Goal: Navigation & Orientation: Find specific page/section

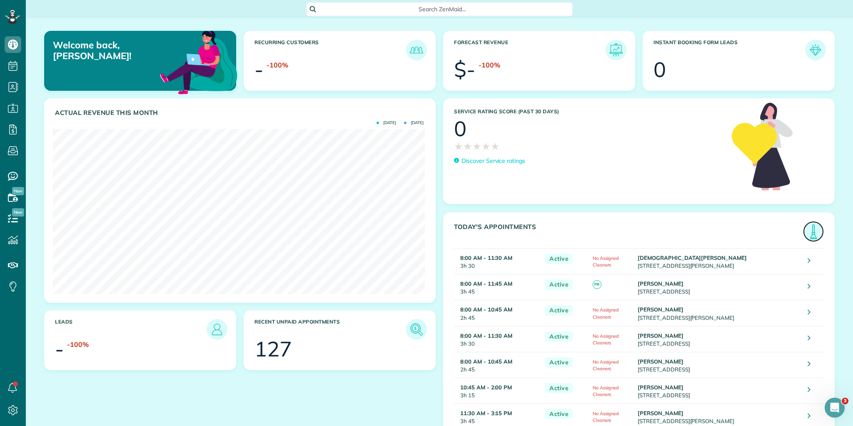
click at [810, 231] on img at bounding box center [813, 231] width 19 height 19
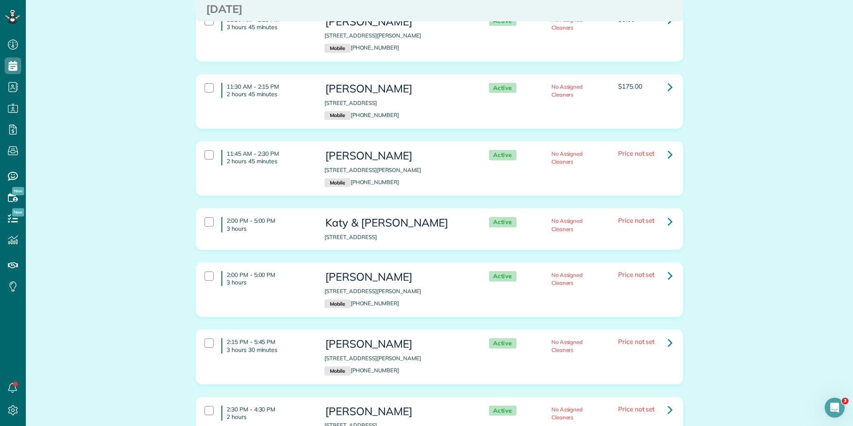
scroll to position [440, 0]
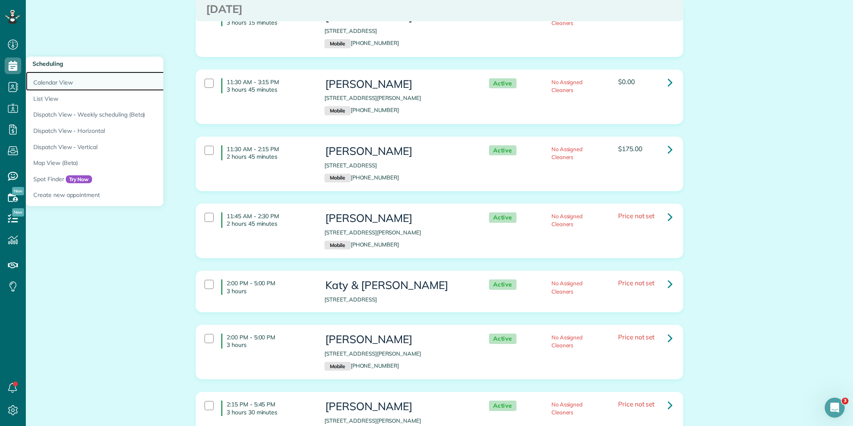
click at [46, 83] on link "Calendar View" at bounding box center [130, 81] width 208 height 19
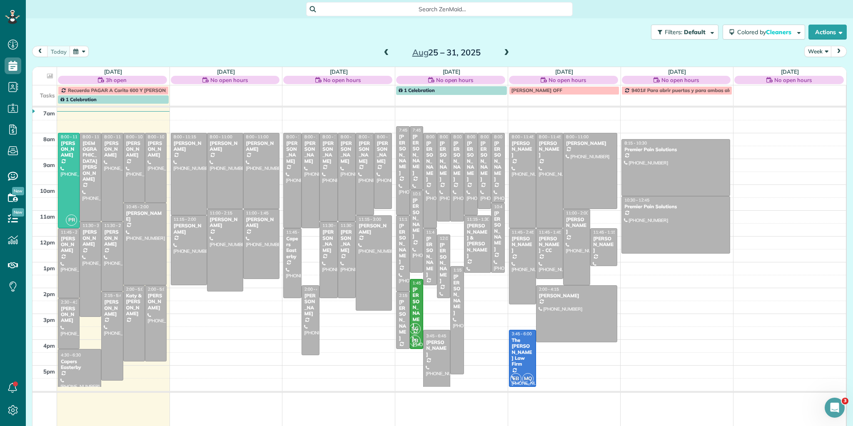
click at [385, 53] on span at bounding box center [386, 53] width 9 height 8
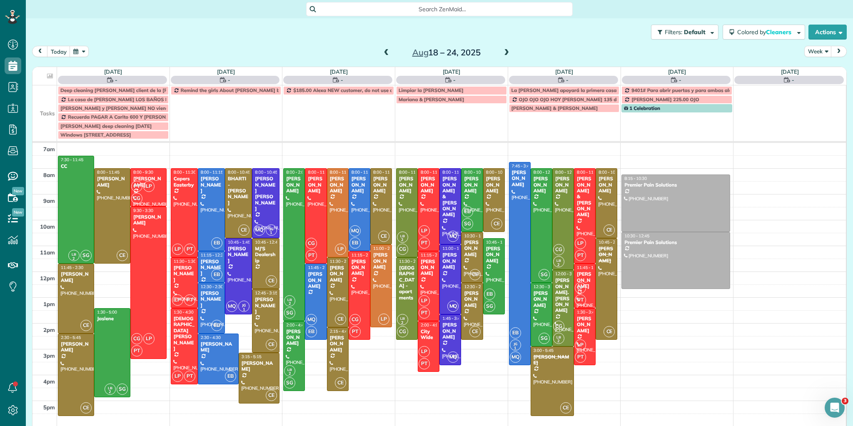
click at [385, 53] on span at bounding box center [386, 53] width 9 height 8
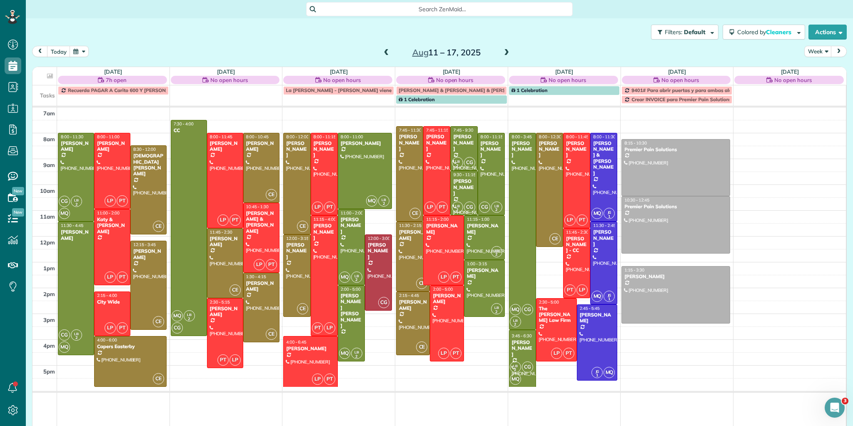
click at [502, 51] on span at bounding box center [506, 53] width 9 height 8
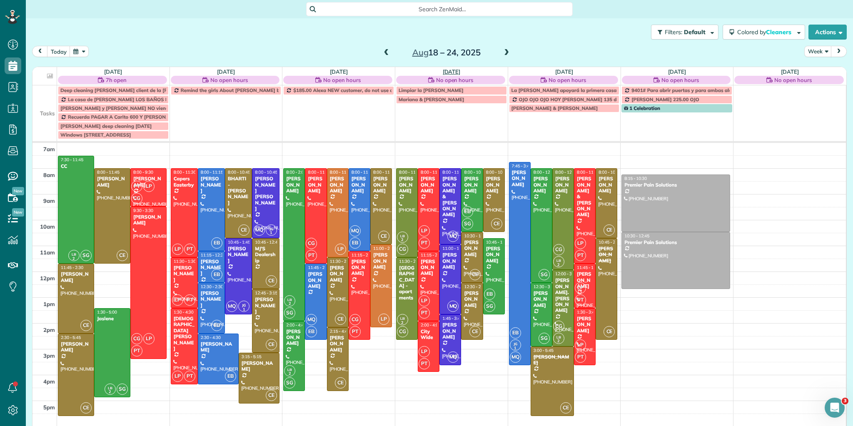
click at [445, 70] on link "Thu 8/21" at bounding box center [452, 71] width 18 height 7
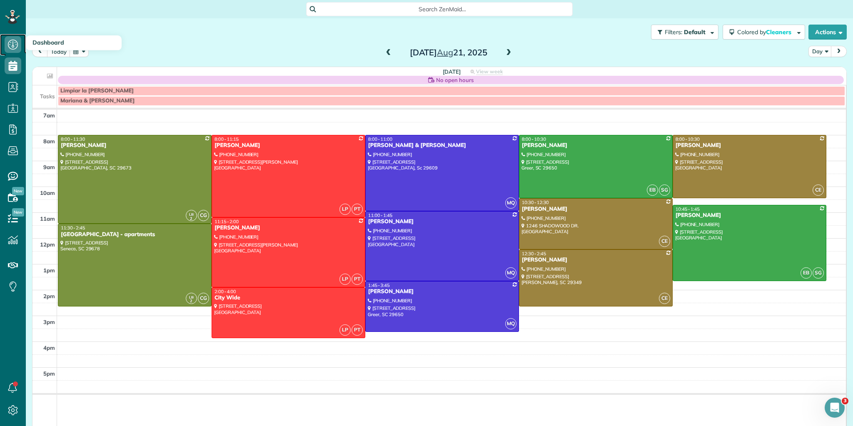
click at [12, 44] on icon at bounding box center [13, 44] width 17 height 17
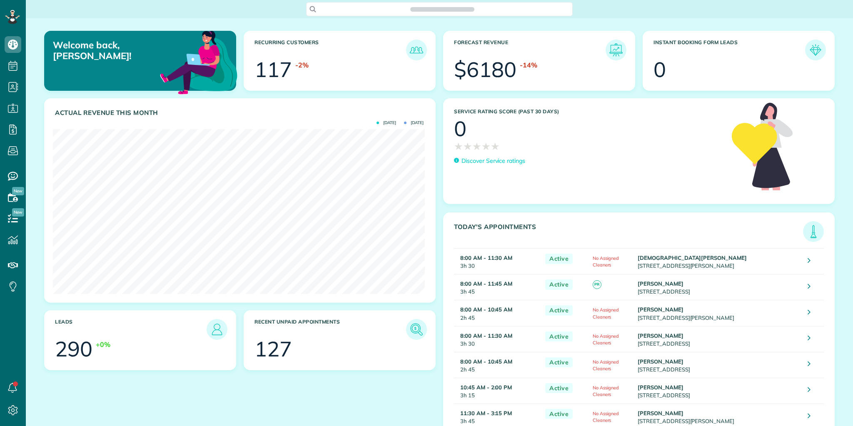
scroll to position [165, 372]
click at [808, 232] on img at bounding box center [813, 231] width 19 height 19
